Goal: Task Accomplishment & Management: Use online tool/utility

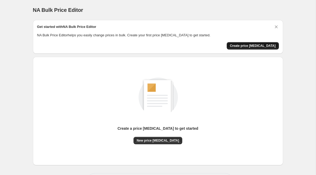
click at [246, 48] on button "Create price [MEDICAL_DATA]" at bounding box center [253, 45] width 52 height 7
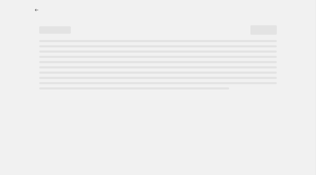
select select "percentage"
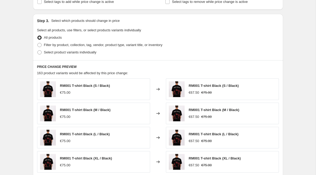
scroll to position [231, 0]
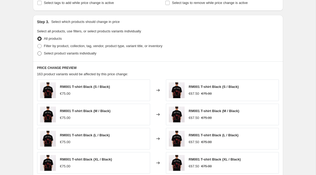
click at [40, 54] on span at bounding box center [39, 53] width 4 height 4
click at [38, 52] on input "Select product variants individually" at bounding box center [37, 51] width 0 height 0
radio input "true"
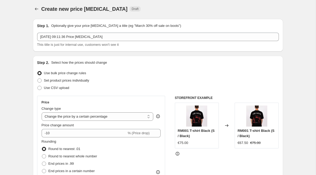
scroll to position [0, 0]
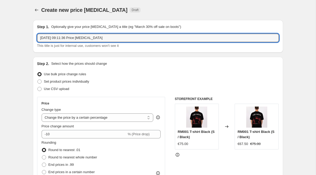
drag, startPoint x: 108, startPoint y: 40, endPoint x: 29, endPoint y: 34, distance: 79.1
type input "END OF SEASON SALE"
